Goal: Information Seeking & Learning: Learn about a topic

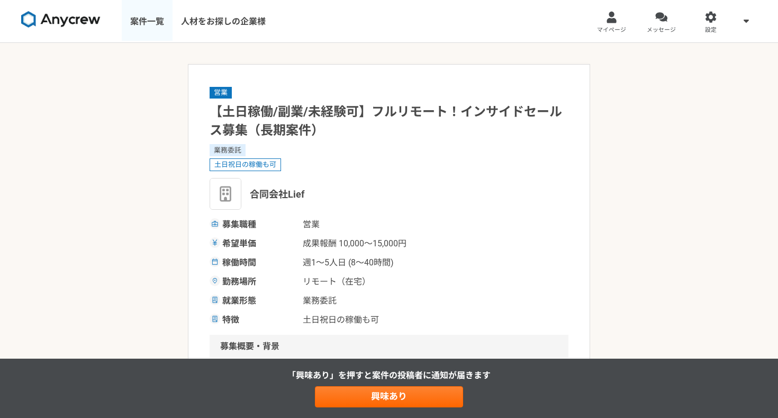
click at [148, 22] on link "案件一覧" at bounding box center [147, 21] width 51 height 42
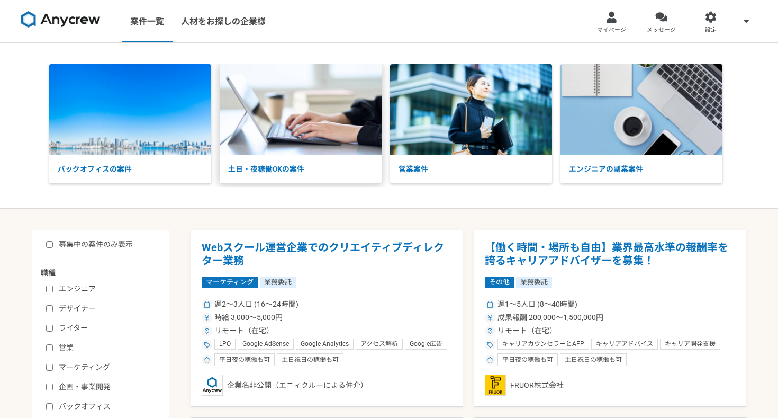
click at [274, 167] on p "土日・夜稼働OKの案件" at bounding box center [301, 169] width 162 height 28
click at [88, 16] on img at bounding box center [60, 19] width 79 height 17
click at [656, 25] on link "メッセージ" at bounding box center [662, 21] width 50 height 42
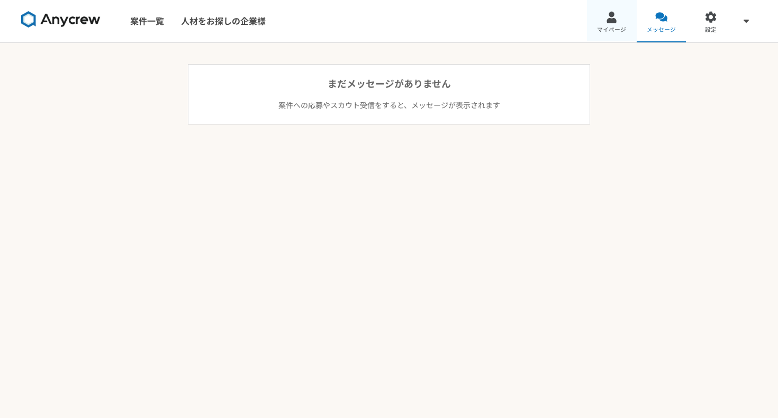
click at [625, 24] on link "マイページ" at bounding box center [612, 21] width 50 height 42
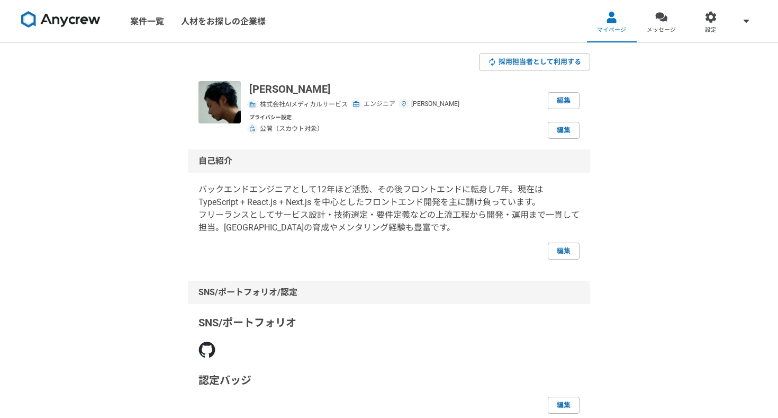
click at [69, 22] on img at bounding box center [60, 19] width 79 height 17
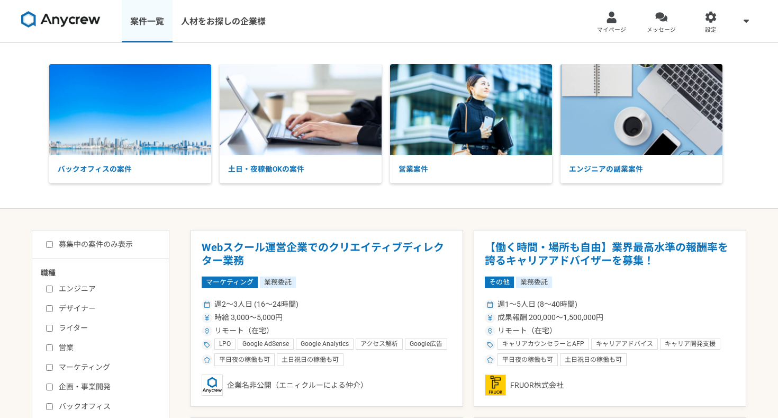
click at [142, 30] on link "案件一覧" at bounding box center [147, 21] width 51 height 42
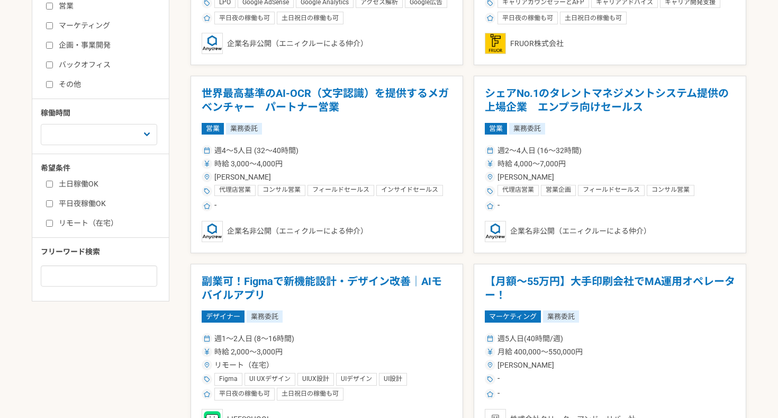
scroll to position [372, 0]
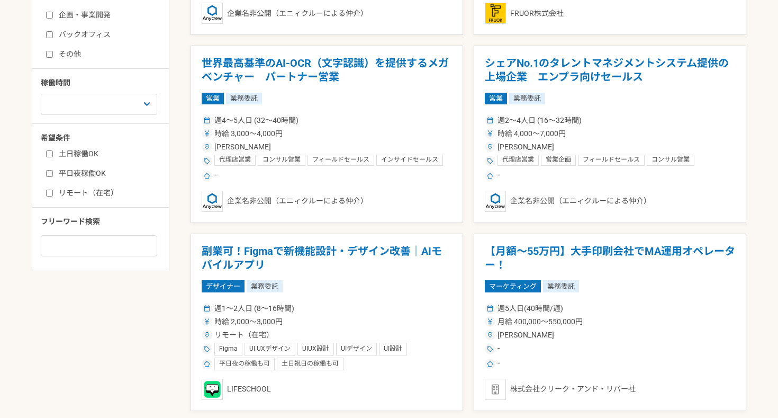
click at [66, 155] on label "土日稼働OK" at bounding box center [107, 153] width 122 height 11
click at [53, 155] on input "土日稼働OK" at bounding box center [49, 153] width 7 height 7
checkbox input "true"
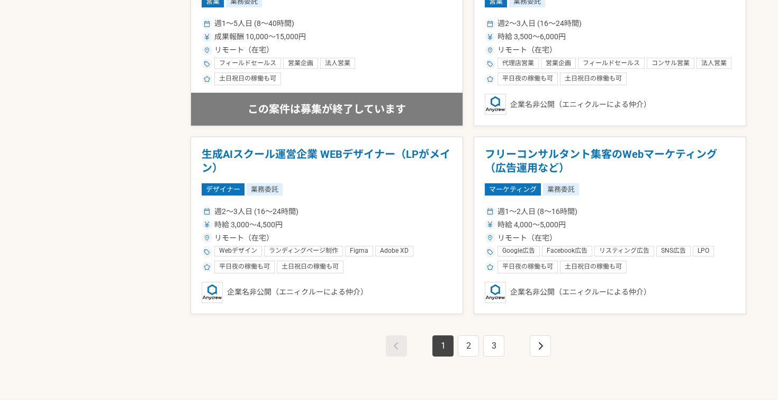
scroll to position [1788, 0]
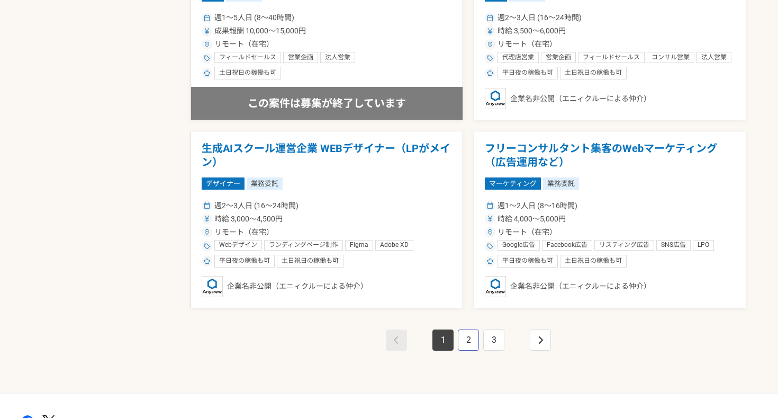
click at [473, 341] on link "2" at bounding box center [468, 339] width 21 height 21
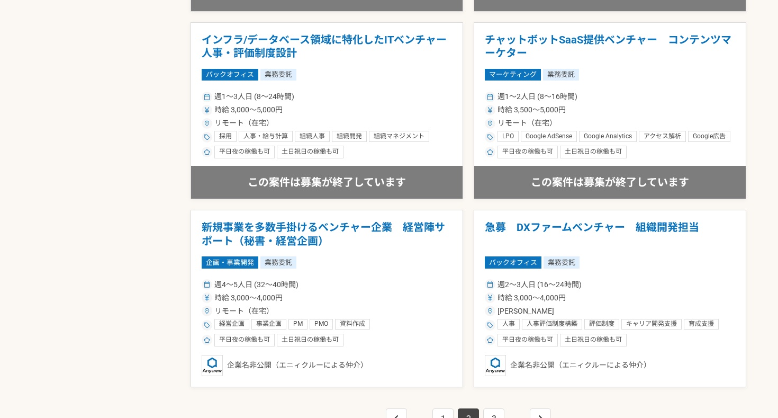
scroll to position [1852, 0]
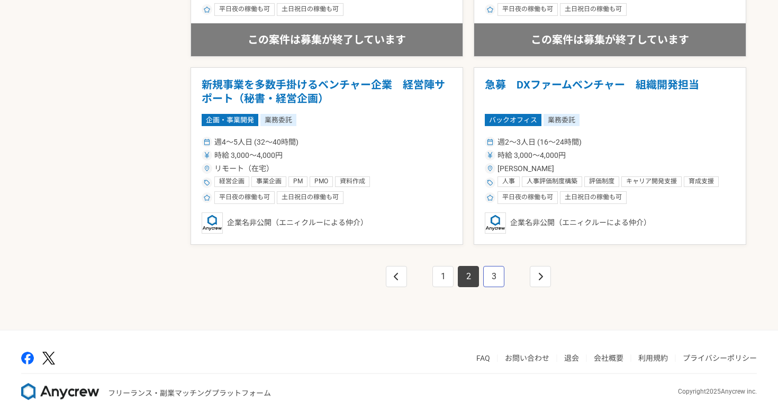
click at [498, 282] on link "3" at bounding box center [493, 276] width 21 height 21
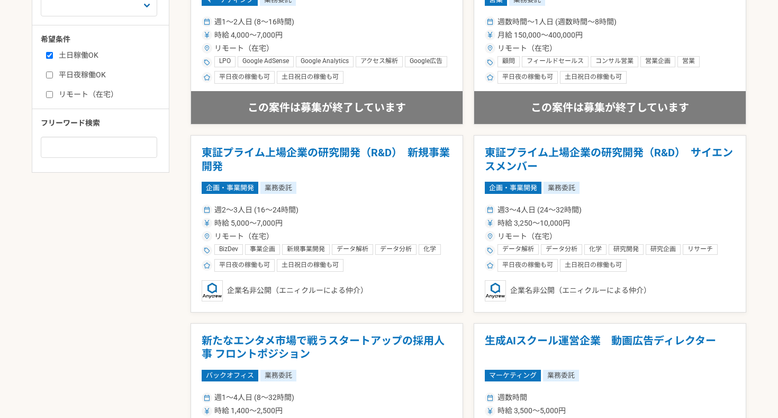
scroll to position [607, 0]
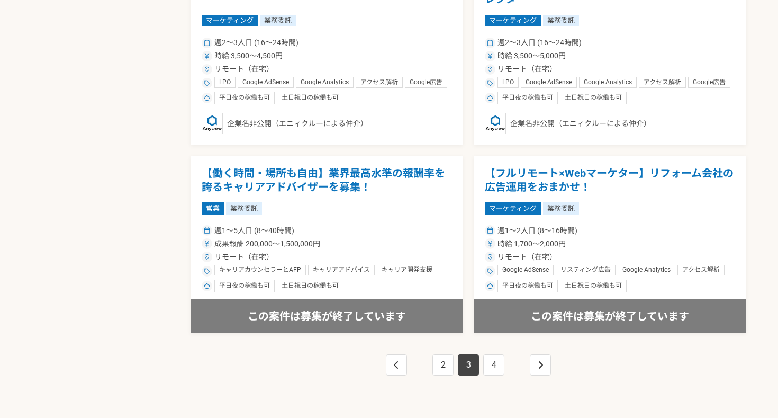
scroll to position [1793, 0]
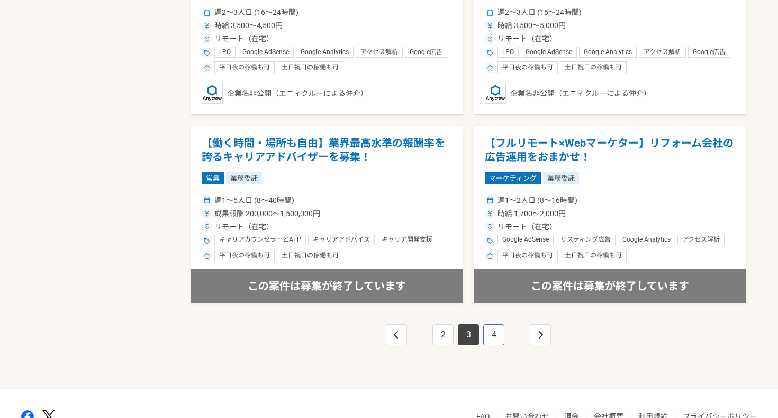
click at [489, 338] on link "4" at bounding box center [493, 334] width 21 height 21
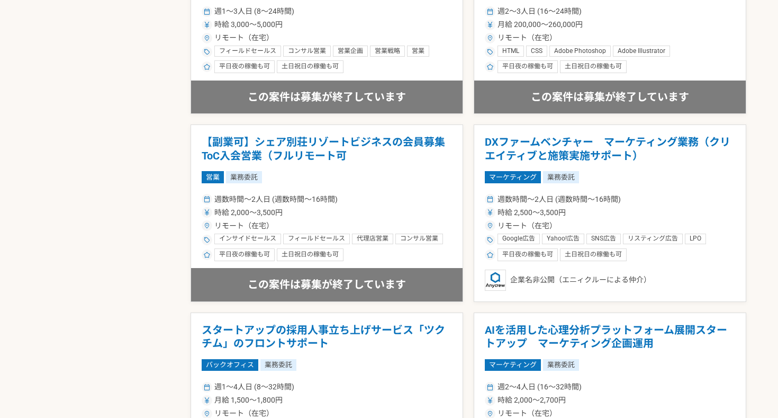
scroll to position [1463, 0]
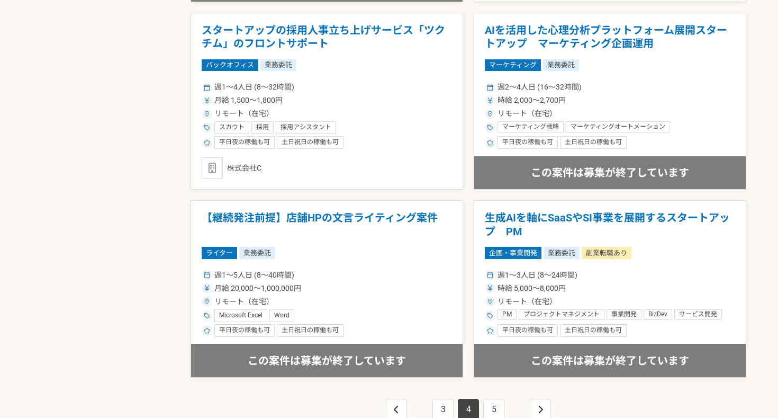
scroll to position [1786, 0]
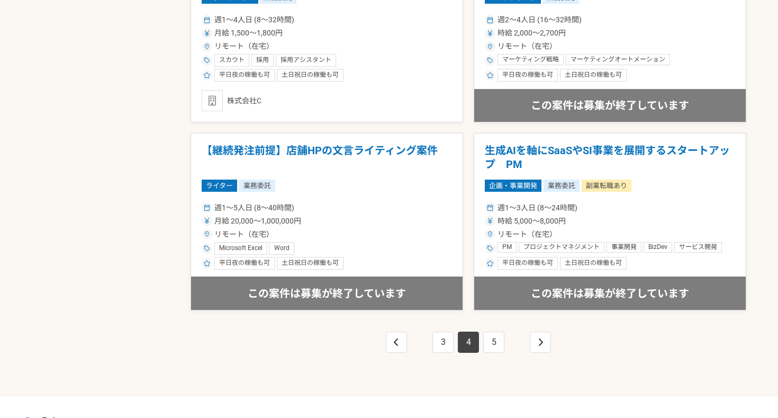
click at [493, 330] on div "3 4 5" at bounding box center [469, 352] width 556 height 85
click at [494, 339] on link "5" at bounding box center [493, 341] width 21 height 21
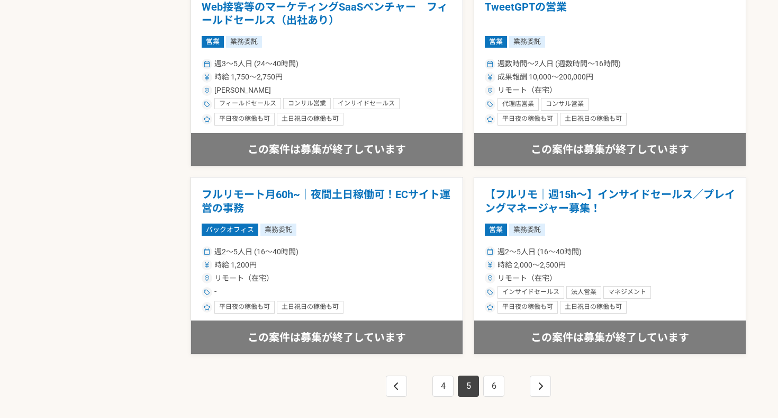
scroll to position [1855, 0]
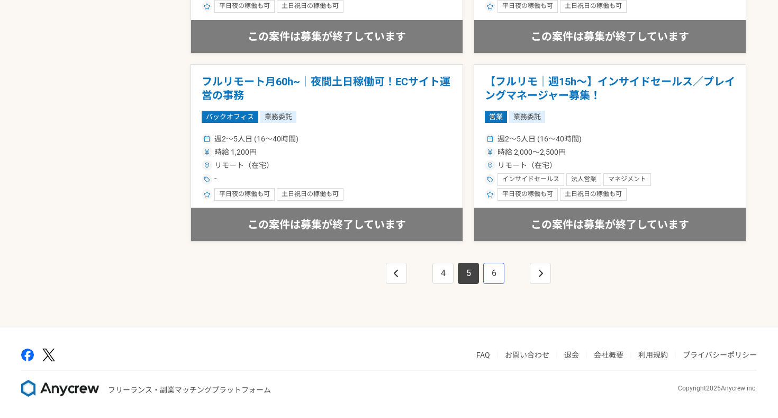
click at [491, 273] on link "6" at bounding box center [493, 273] width 21 height 21
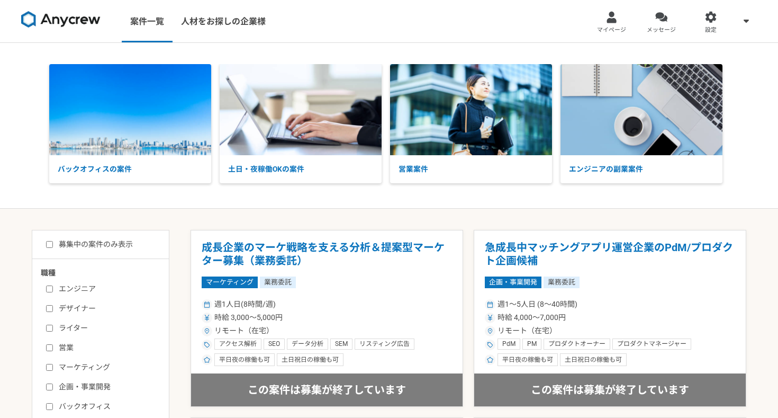
click at [66, 20] on img at bounding box center [60, 19] width 79 height 17
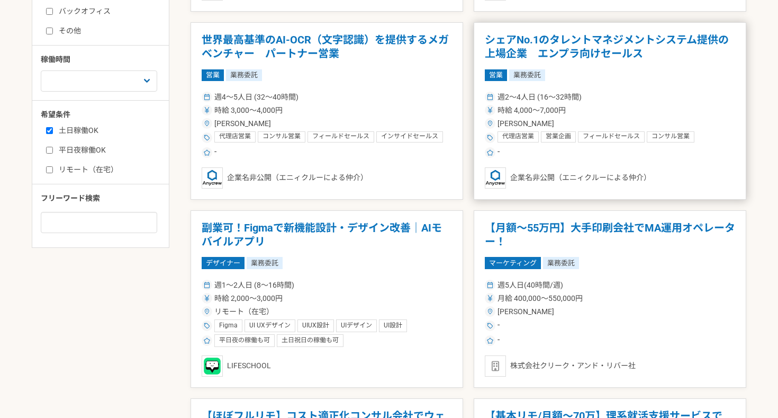
scroll to position [432, 0]
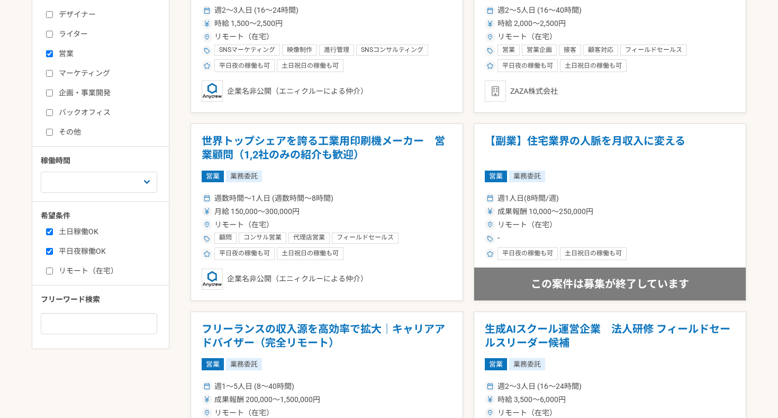
scroll to position [194, 0]
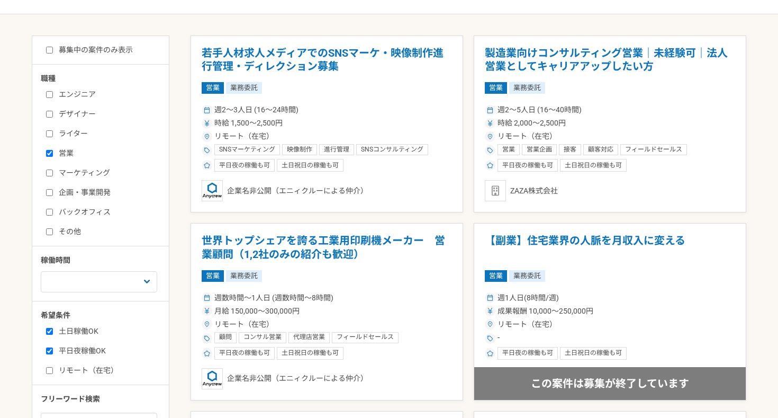
click at [48, 156] on input "営業" at bounding box center [49, 153] width 7 height 7
checkbox input "false"
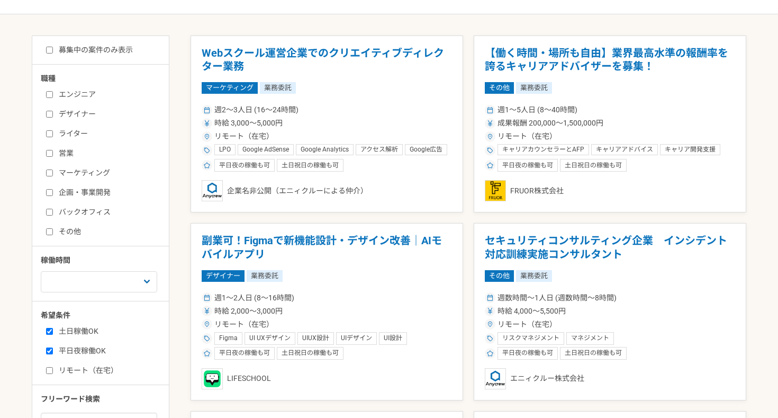
click at [49, 91] on input "エンジニア" at bounding box center [49, 94] width 7 height 7
checkbox input "true"
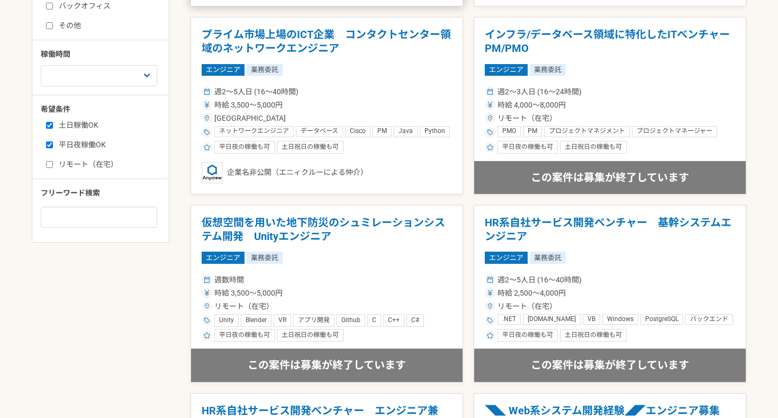
scroll to position [174, 0]
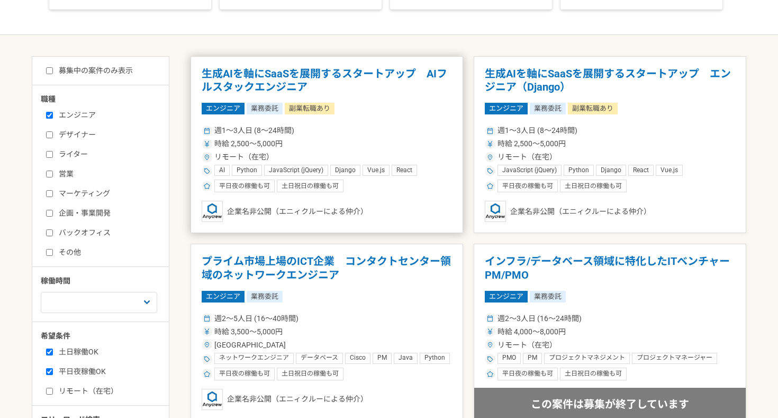
click at [410, 124] on div "週1〜3人日 (8〜24時間) 時給 2,500〜5,000円 リモート（在宅） AI Python JavaScript (jQuery) Django V…" at bounding box center [327, 157] width 250 height 69
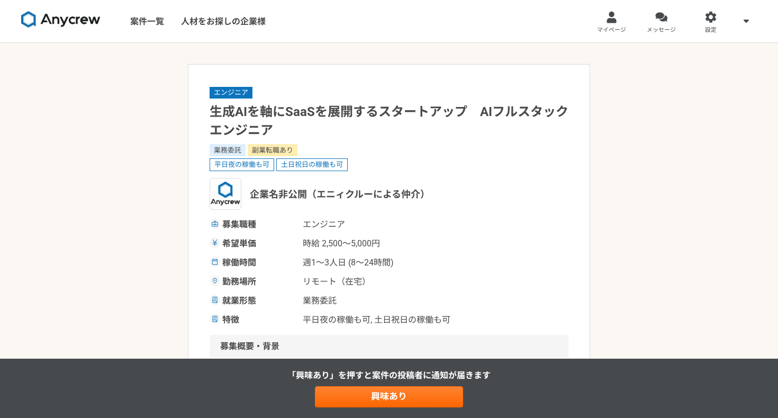
click at [71, 20] on img at bounding box center [60, 19] width 79 height 17
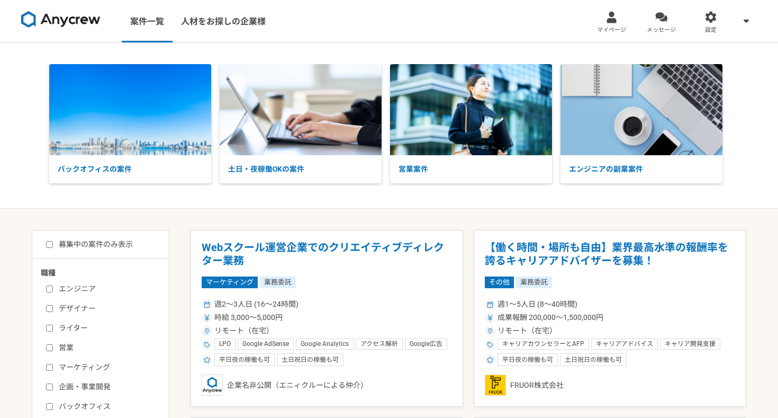
scroll to position [321, 0]
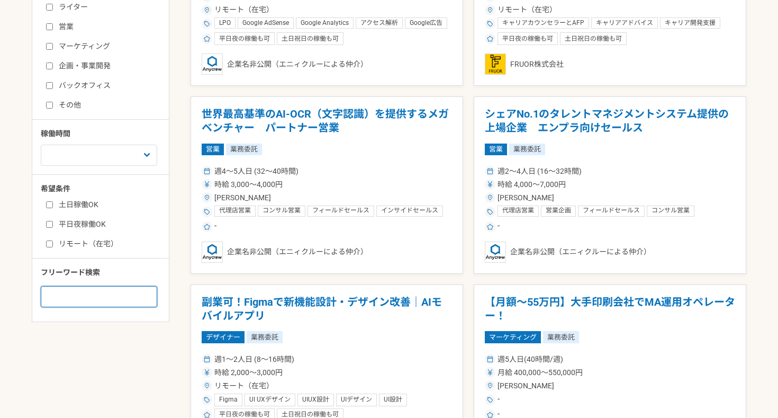
click at [91, 297] on input at bounding box center [99, 296] width 116 height 21
type input "React"
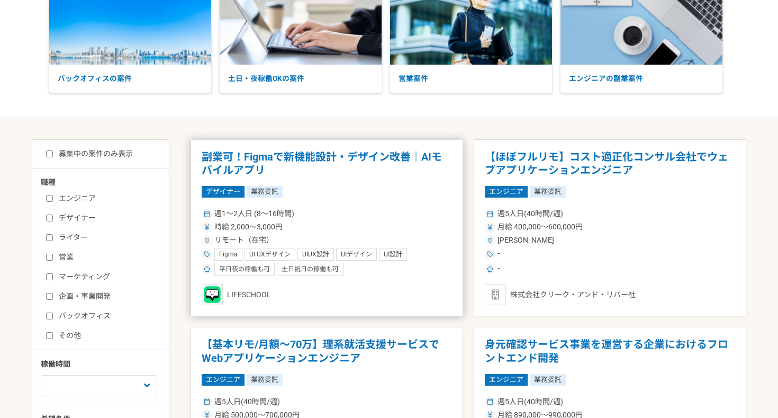
scroll to position [95, 0]
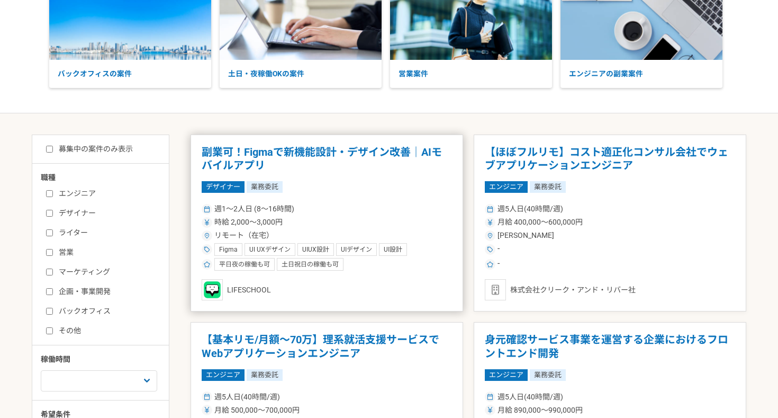
click at [348, 199] on article "副業可！Figmaで新機能設計・デザイン改善｜AIモバイルアプリ デザイナー 業務委託 週1〜2人日 (8〜16時間) 時給 2,000〜3,000円 リモー…" at bounding box center [327, 222] width 273 height 177
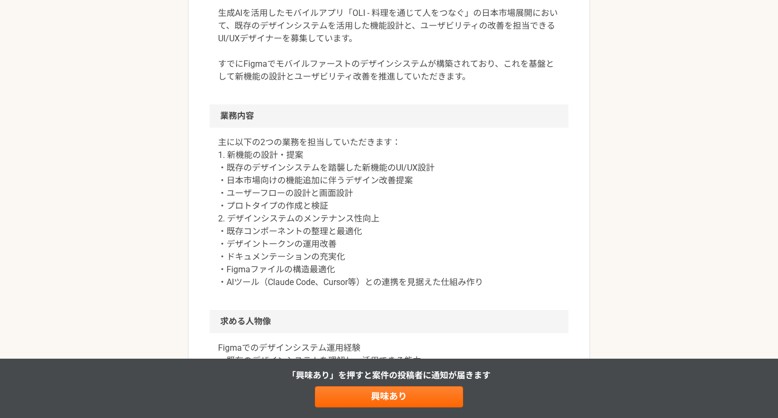
scroll to position [420, 0]
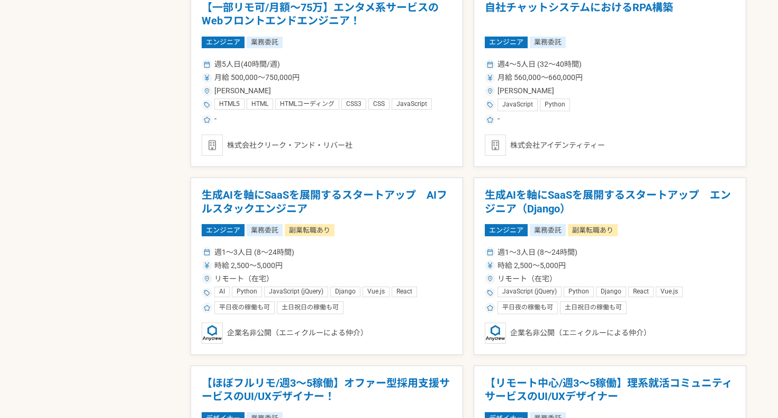
scroll to position [802, 0]
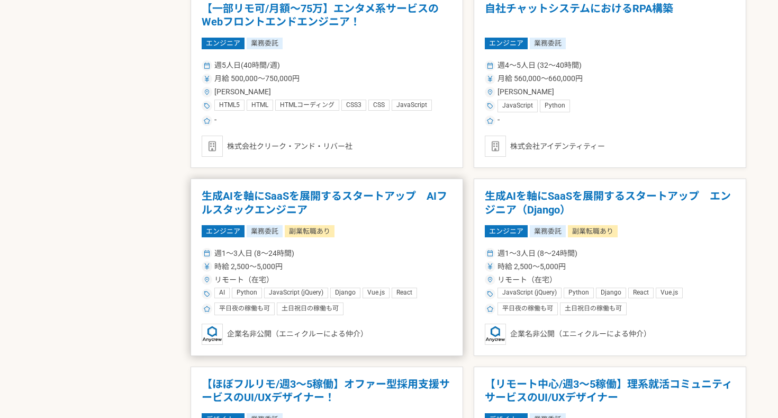
click at [392, 233] on div "エンジニア 業務委託 副業転職あり" at bounding box center [327, 231] width 250 height 12
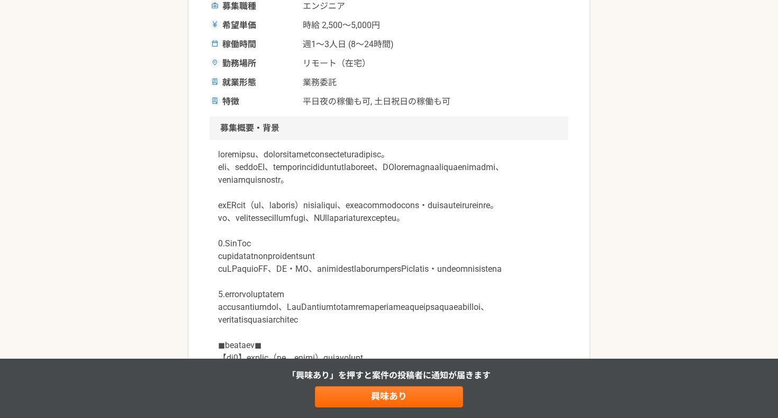
scroll to position [66, 0]
